Goal: Information Seeking & Learning: Find contact information

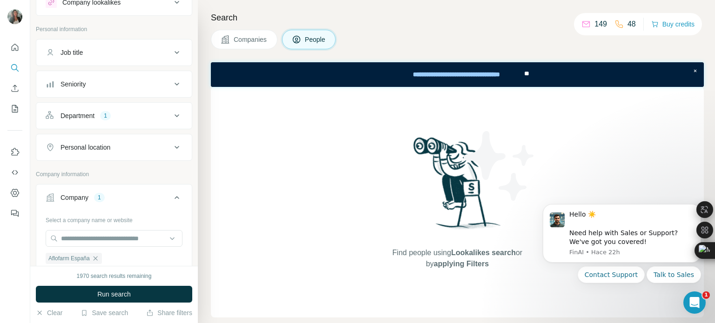
scroll to position [93, 0]
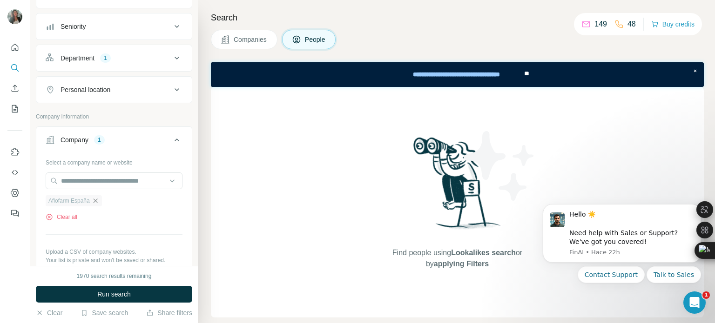
click at [97, 201] on icon "button" at bounding box center [95, 200] width 7 height 7
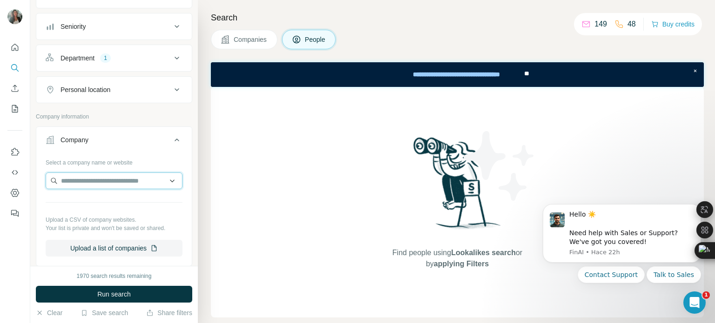
click at [97, 176] on input "text" at bounding box center [114, 181] width 137 height 17
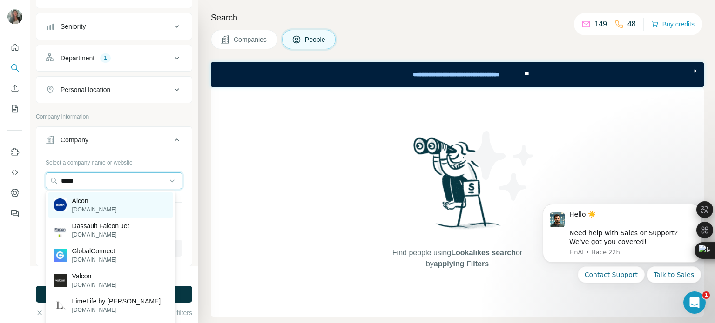
type input "*****"
click at [83, 204] on p "Alcon" at bounding box center [94, 200] width 45 height 9
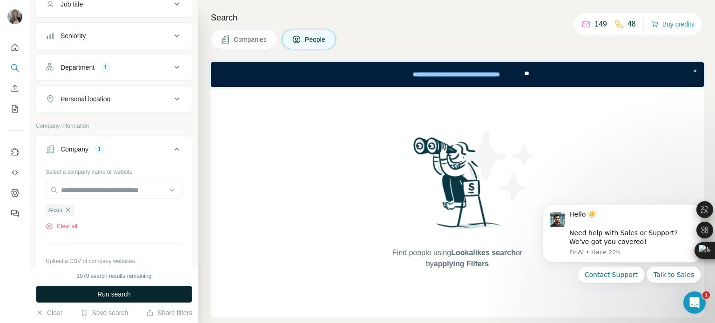
scroll to position [93, 0]
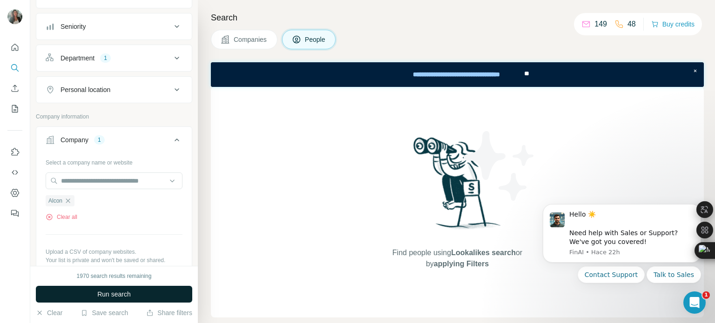
click at [147, 293] on button "Run search" at bounding box center [114, 294] width 156 height 17
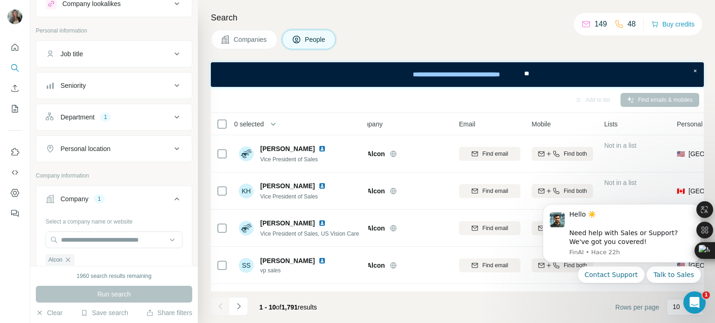
scroll to position [33, 0]
click at [171, 145] on icon at bounding box center [176, 149] width 11 height 11
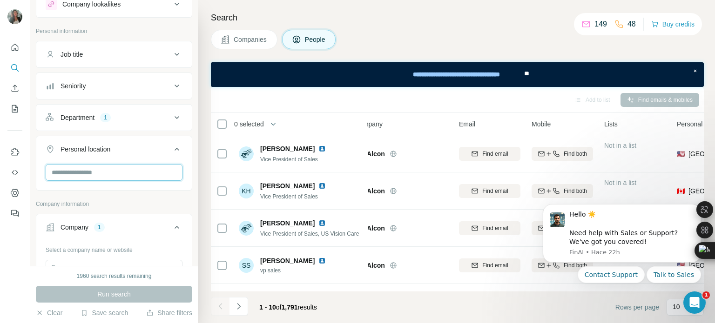
click at [102, 171] on input "text" at bounding box center [114, 172] width 137 height 17
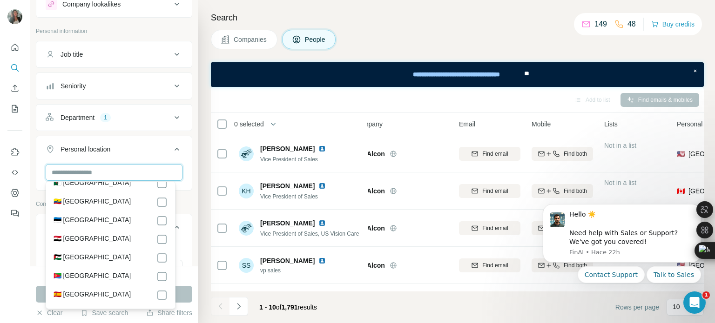
scroll to position [1163, 0]
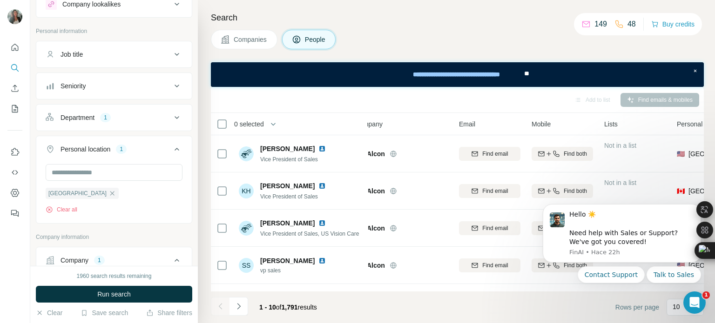
click at [205, 241] on div "Search Companies People Add to list Find emails & mobiles 0 selected People Com…" at bounding box center [456, 161] width 517 height 323
click at [149, 294] on button "Run search" at bounding box center [114, 294] width 156 height 17
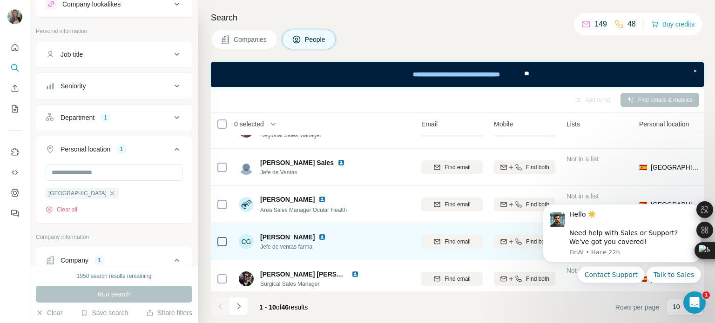
scroll to position [186, 56]
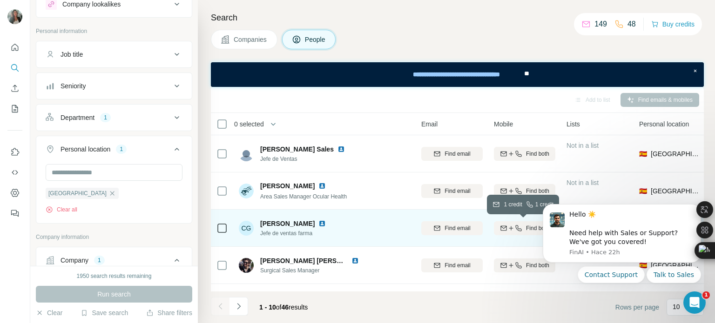
click at [515, 230] on icon "button" at bounding box center [517, 228] width 7 height 7
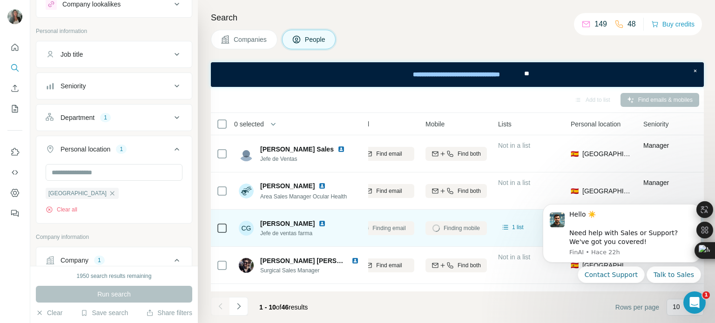
scroll to position [186, 128]
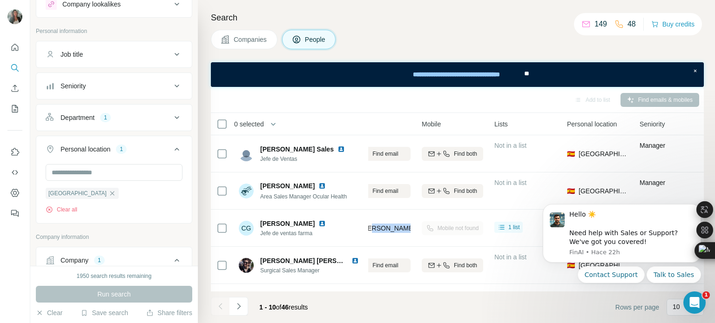
drag, startPoint x: 370, startPoint y: 228, endPoint x: 421, endPoint y: 231, distance: 51.2
click at [0, 0] on tr "CG [PERSON_NAME] Jefe de ventas farma Alcon [PERSON_NAME][EMAIL_ADDRESS][DOMAIN…" at bounding box center [0, 0] width 0 height 0
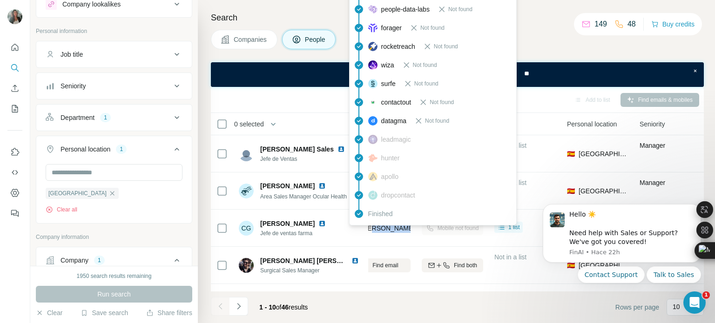
copy tr "[EMAIL_ADDRESS][DOMAIN_NAME]"
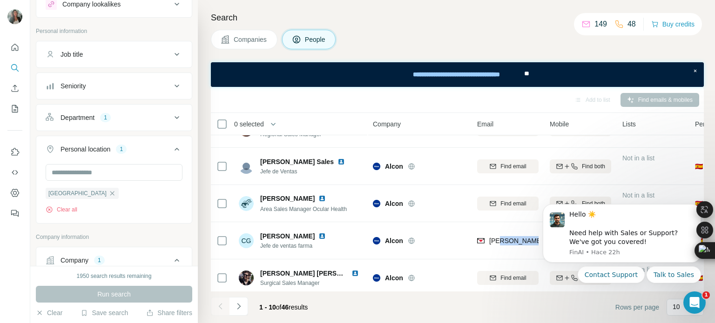
scroll to position [220, 0]
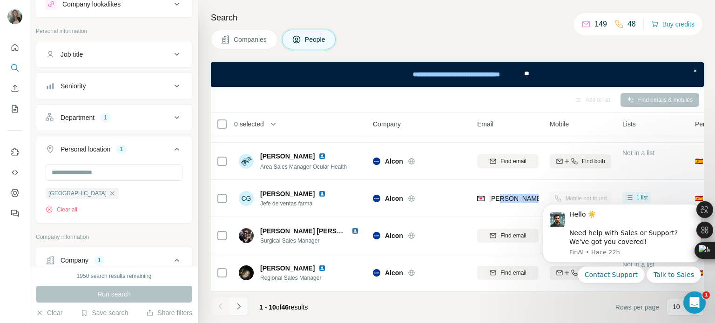
click at [238, 307] on icon "Navigate to next page" at bounding box center [238, 306] width 9 height 9
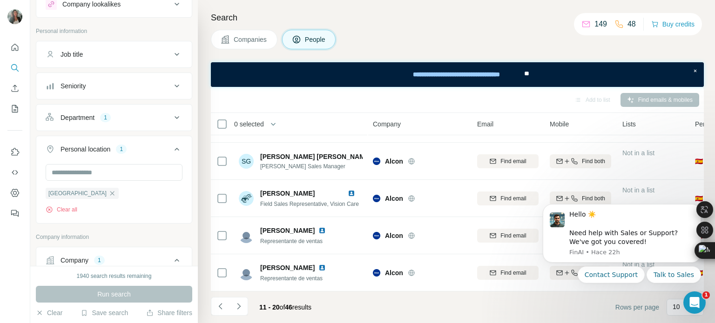
click at [570, 194] on html "Hello ☀️ ​ Need help with Sales or Support? We've got you covered! [GEOGRAPHIC_…" at bounding box center [621, 256] width 186 height 126
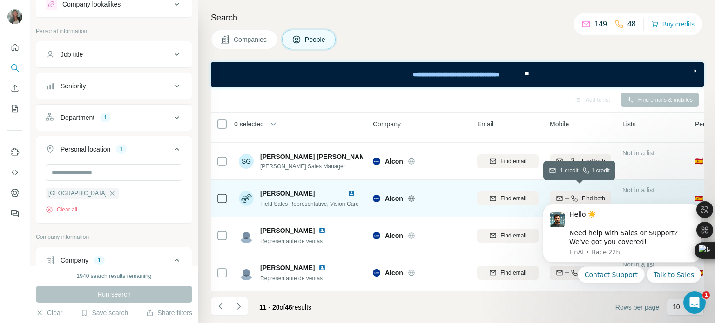
click at [554, 194] on div "Find both" at bounding box center [579, 198] width 61 height 8
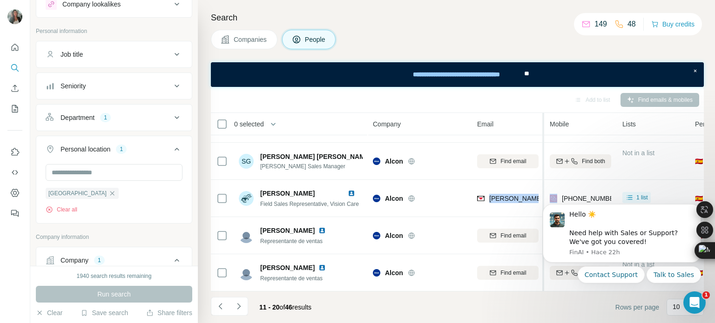
drag, startPoint x: 488, startPoint y: 194, endPoint x: 543, endPoint y: 193, distance: 55.4
click at [0, 0] on tr "[PERSON_NAME] Field Sales Representative, Vision Care Alcon [EMAIL_ADDRESS][PER…" at bounding box center [0, 0] width 0 height 0
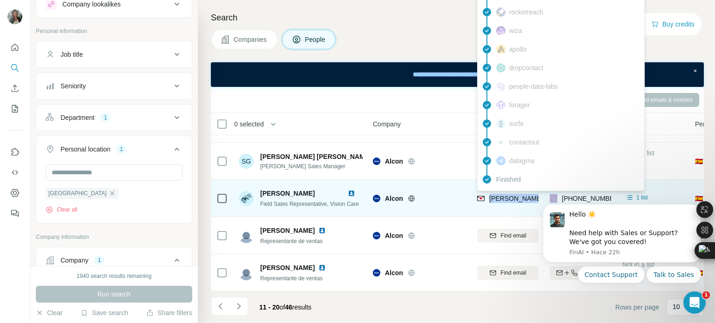
copy span "[PERSON_NAME][EMAIL_ADDRESS][PERSON_NAME][PERSON_NAME][DOMAIN_NAME]"
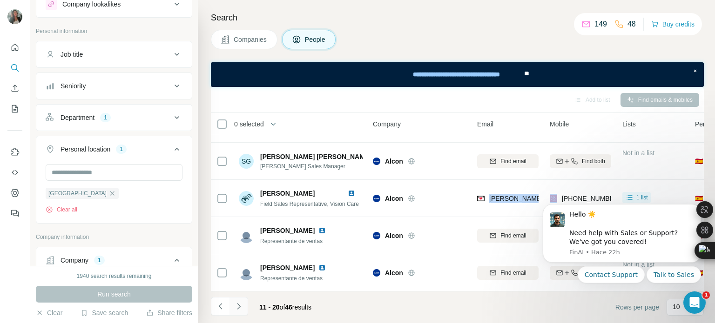
click at [240, 307] on icon "Navigate to next page" at bounding box center [238, 306] width 3 height 6
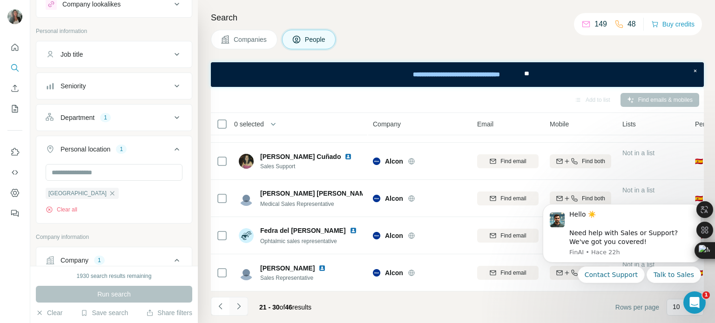
click at [238, 303] on icon "Navigate to next page" at bounding box center [238, 306] width 9 height 9
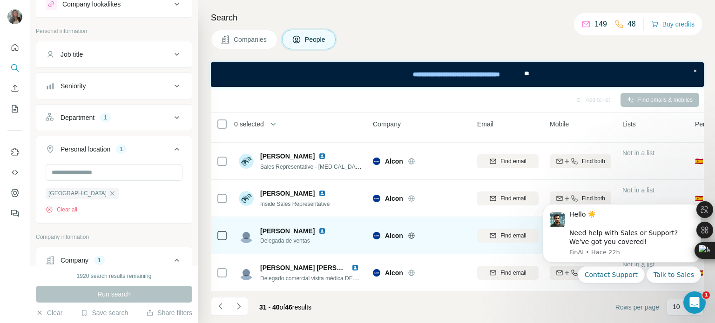
drag, startPoint x: 260, startPoint y: 226, endPoint x: 320, endPoint y: 225, distance: 60.0
click at [314, 227] on span "[PERSON_NAME]" at bounding box center [287, 231] width 54 height 9
copy span "[PERSON_NAME]"
